Goal: Information Seeking & Learning: Find specific fact

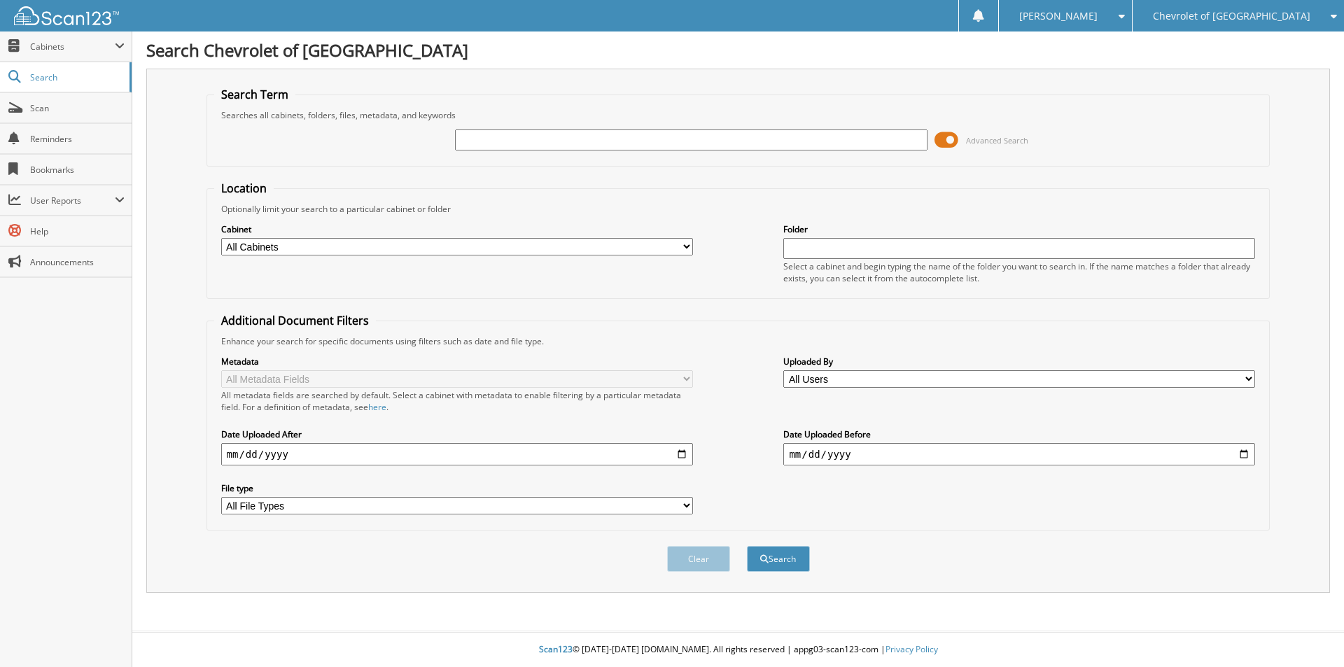
click at [484, 143] on input "text" at bounding box center [691, 139] width 472 height 21
type input "JT24083"
click at [747, 546] on button "Search" at bounding box center [778, 559] width 63 height 26
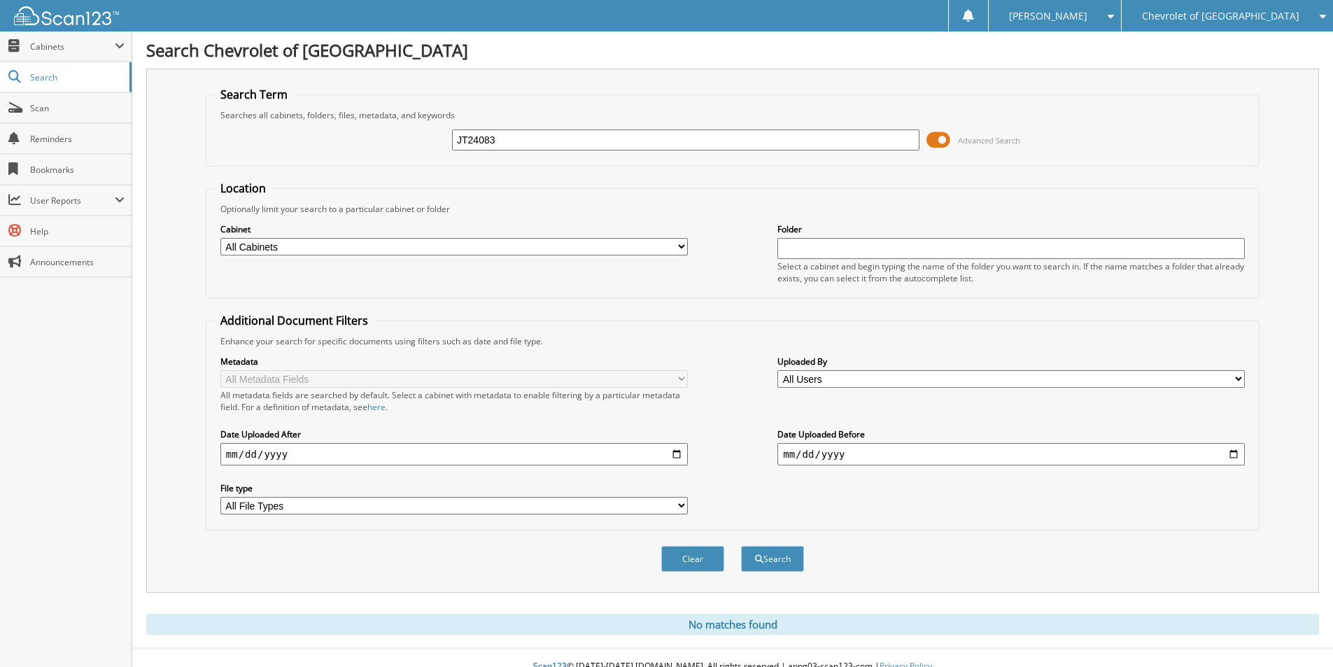
drag, startPoint x: 529, startPoint y: 143, endPoint x: 412, endPoint y: 134, distance: 117.2
click at [432, 136] on div "JT24083 Advanced Search" at bounding box center [732, 140] width 1039 height 38
click at [548, 142] on input "JT24083" at bounding box center [686, 139] width 468 height 21
drag, startPoint x: 548, startPoint y: 142, endPoint x: 433, endPoint y: 143, distance: 114.8
click at [433, 143] on div "JT24083 Advanced Search" at bounding box center [732, 140] width 1039 height 38
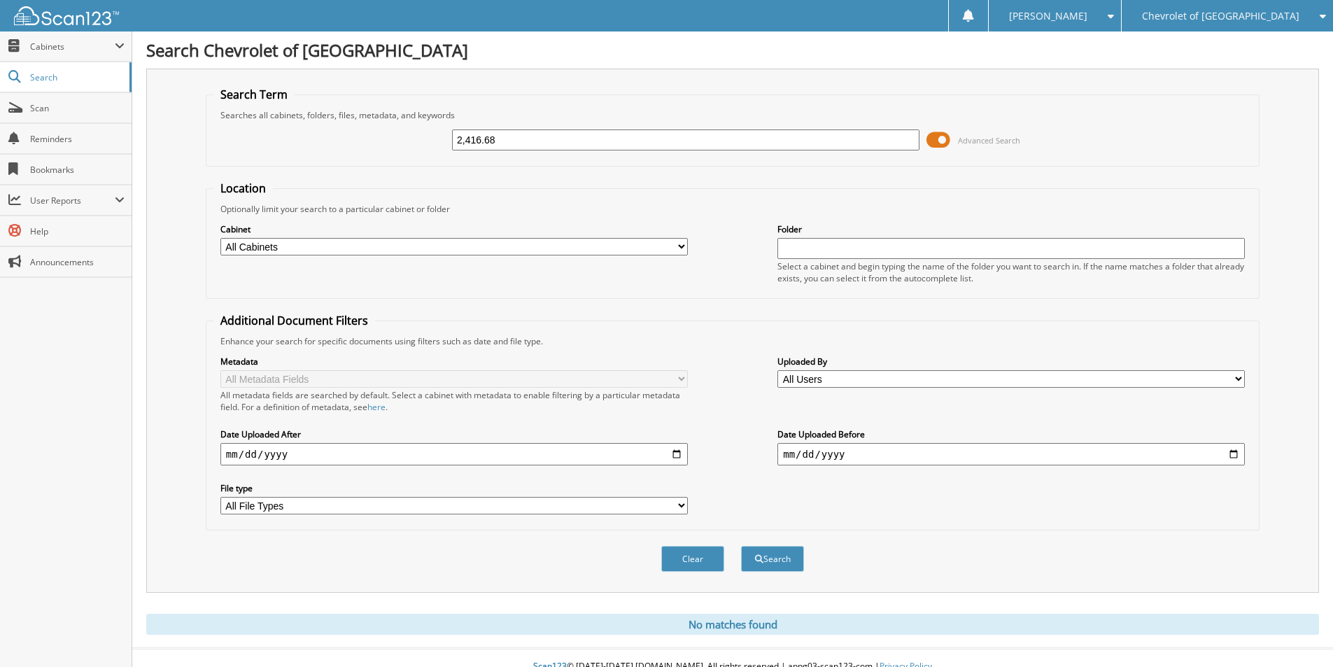
type input "2,416.68"
click at [741, 546] on button "Search" at bounding box center [772, 559] width 63 height 26
